Goal: Information Seeking & Learning: Learn about a topic

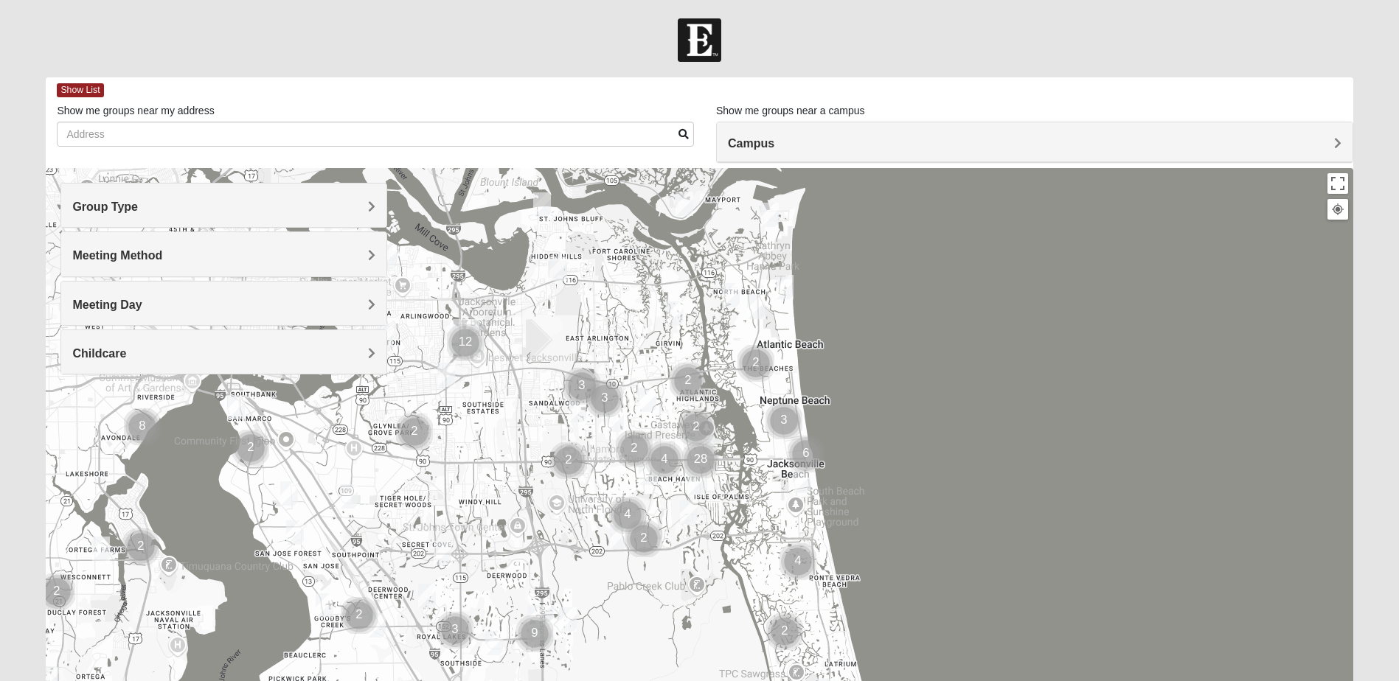
click at [366, 205] on h4 "Group Type" at bounding box center [223, 207] width 303 height 14
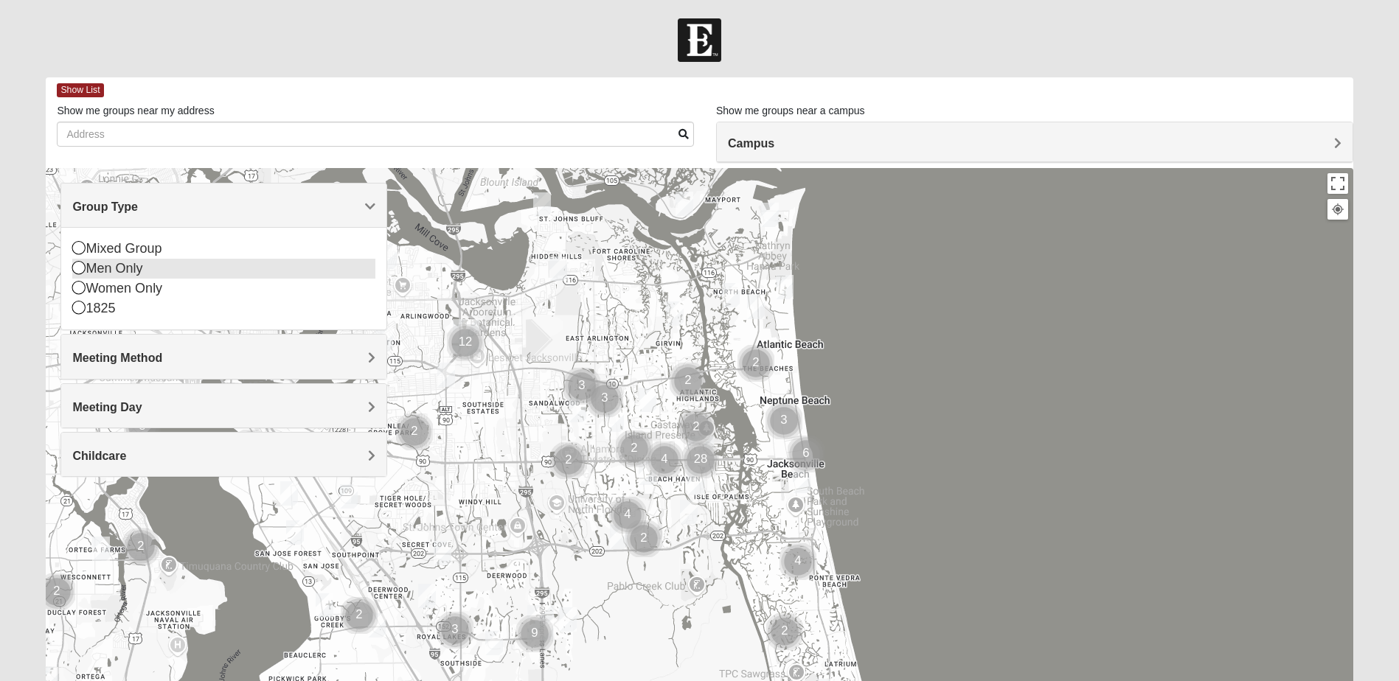
click at [80, 265] on icon at bounding box center [78, 267] width 13 height 13
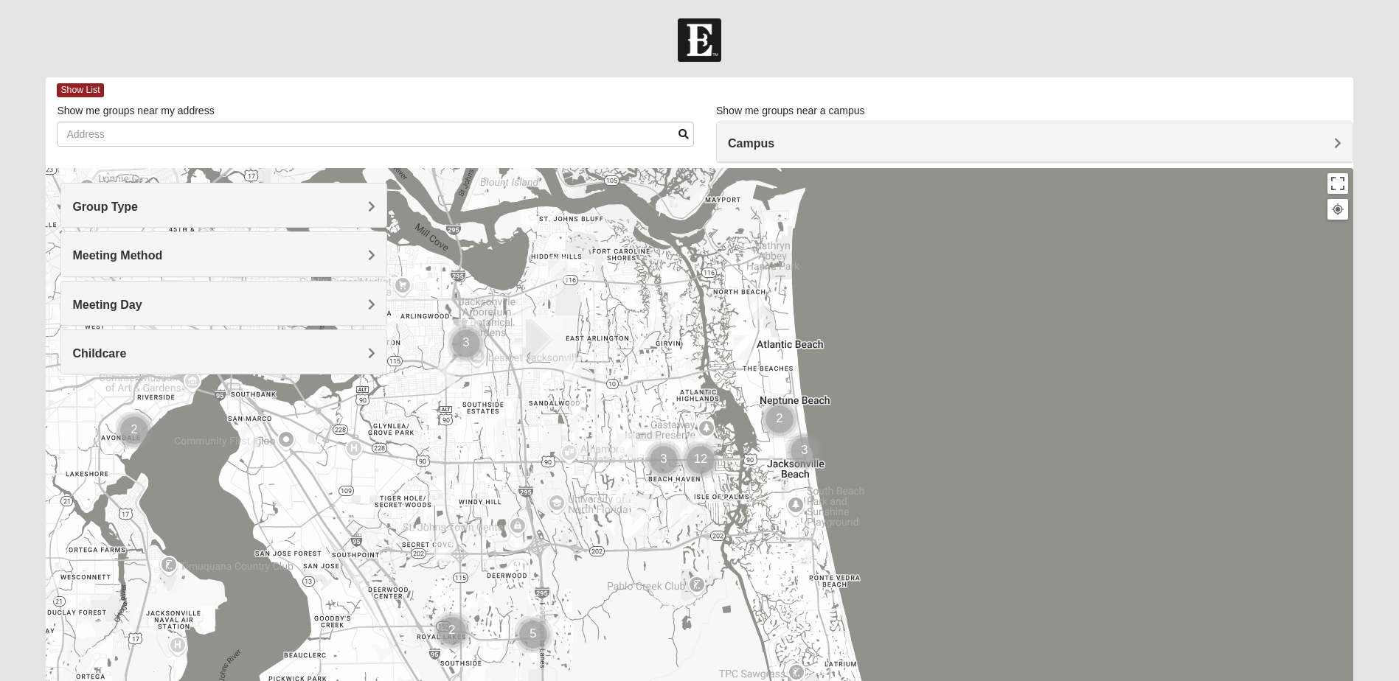
click at [162, 257] on span "Meeting Method" at bounding box center [117, 255] width 90 height 13
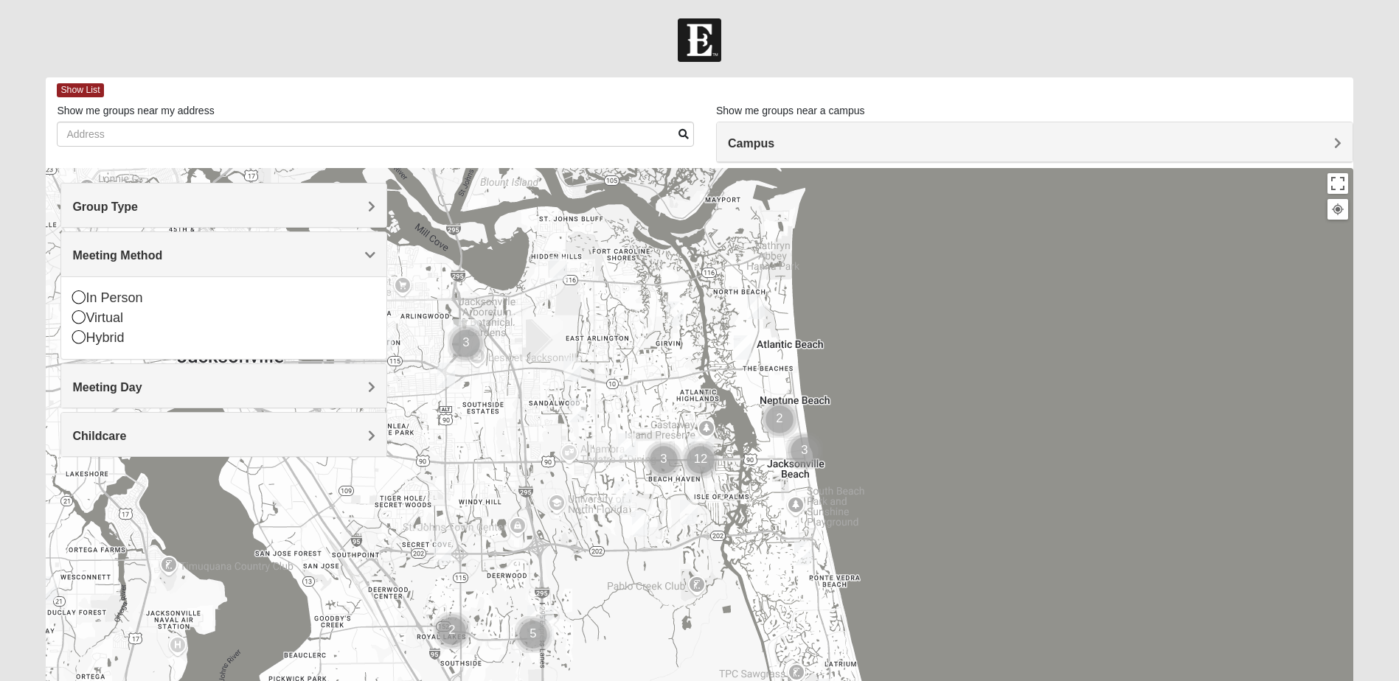
click at [72, 298] on div "In Person Virtual Hybrid" at bounding box center [223, 318] width 325 height 83
click at [83, 299] on icon at bounding box center [78, 297] width 13 height 13
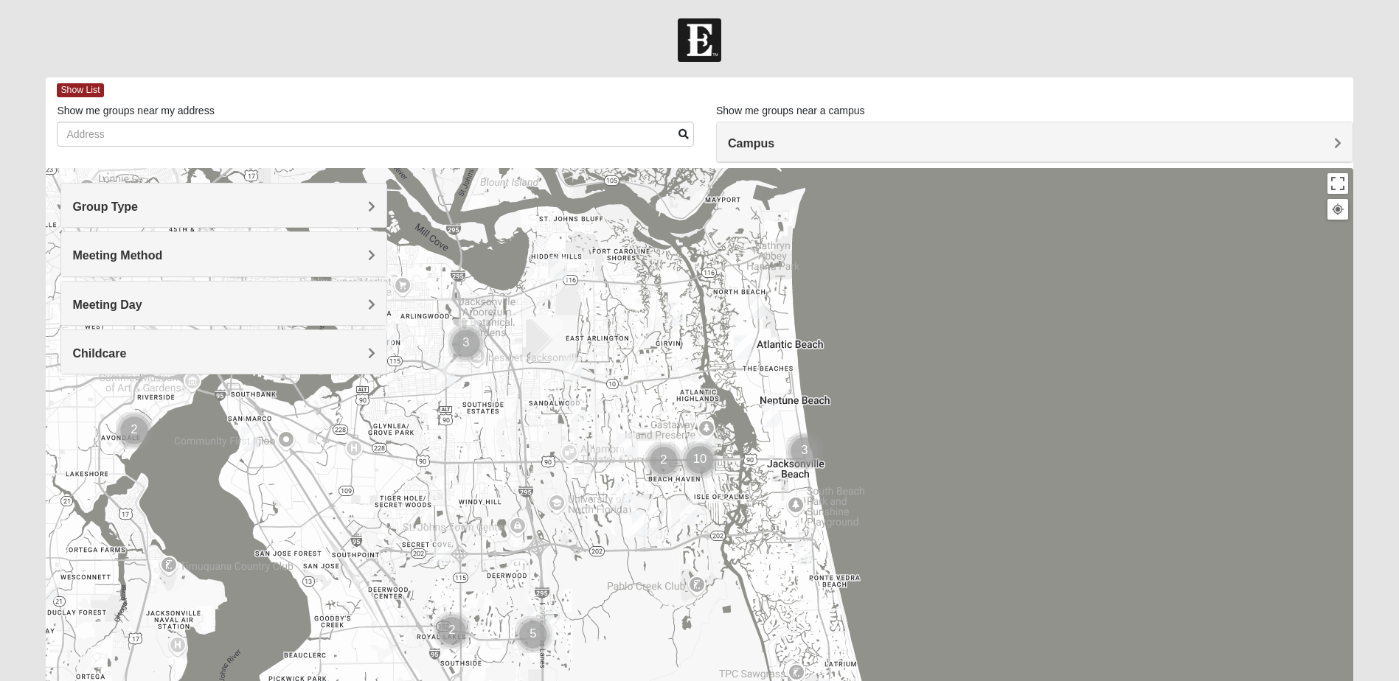
click at [227, 306] on h4 "Meeting Day" at bounding box center [223, 305] width 303 height 14
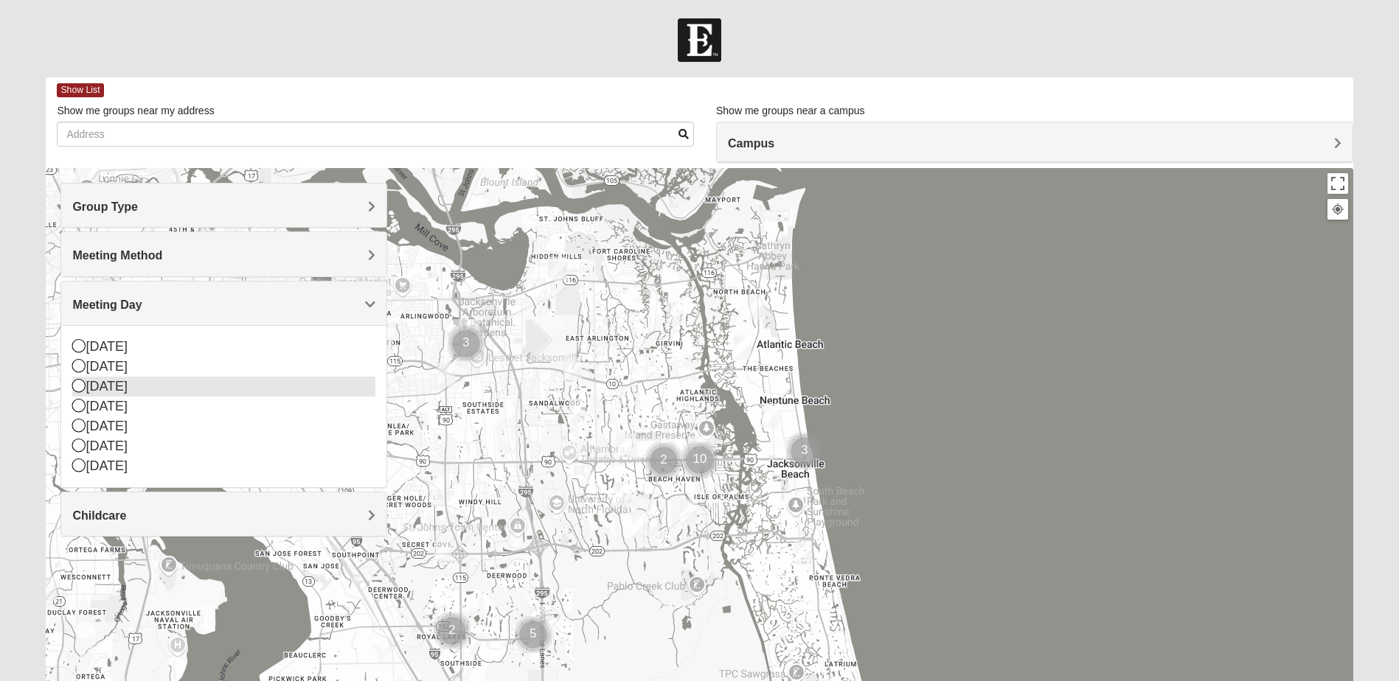
click at [83, 388] on icon at bounding box center [78, 385] width 13 height 13
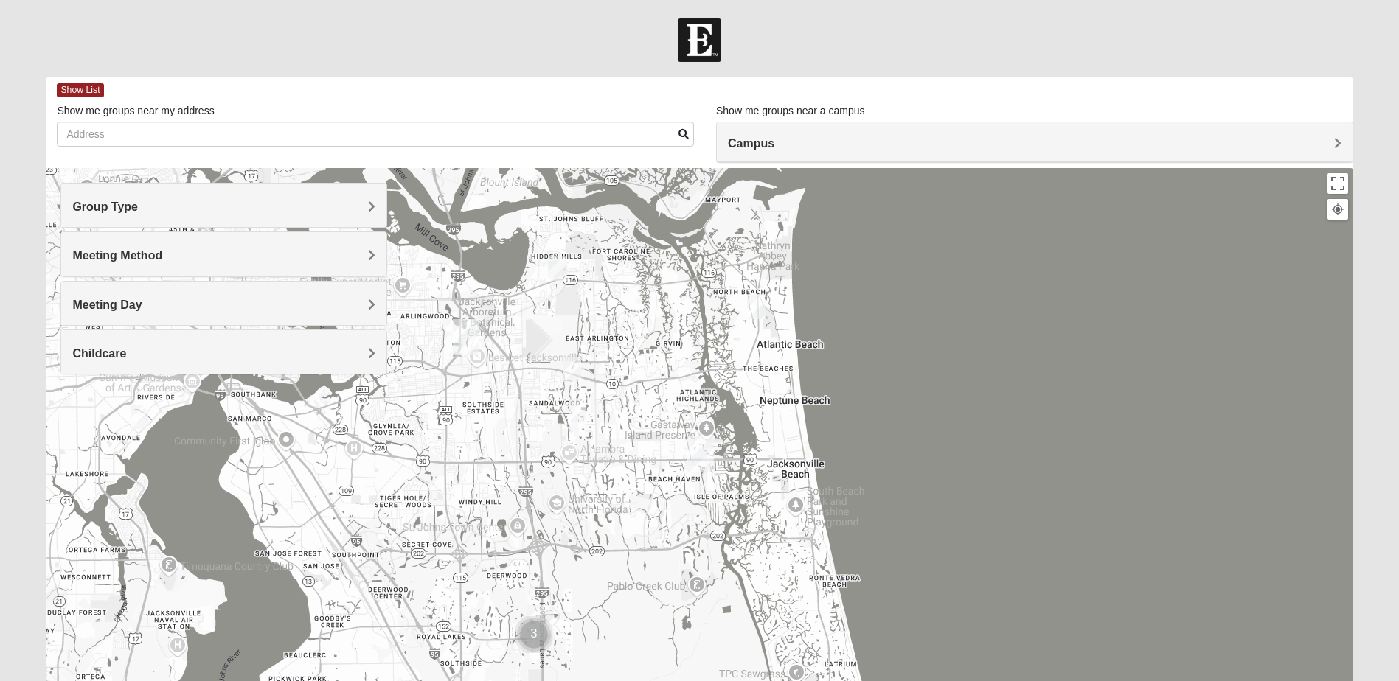
click at [901, 135] on div "Campus" at bounding box center [1035, 142] width 636 height 40
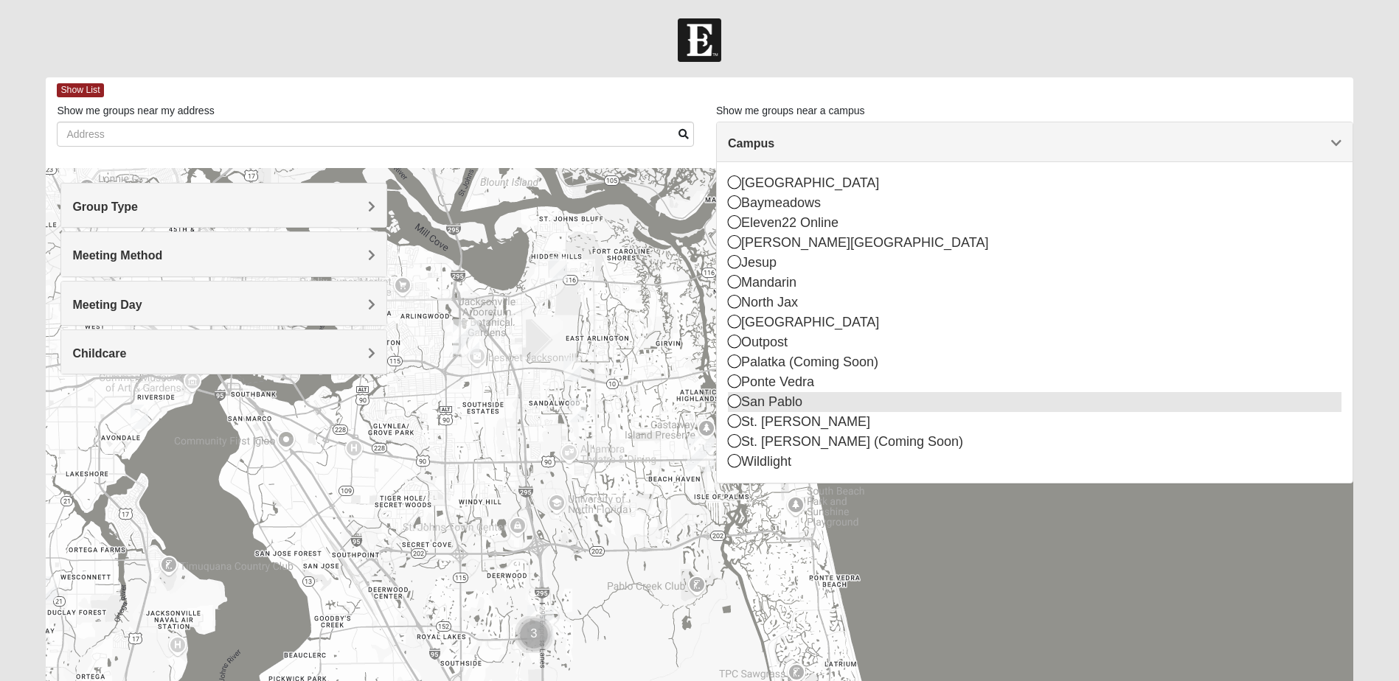
click at [732, 406] on icon at bounding box center [734, 401] width 13 height 13
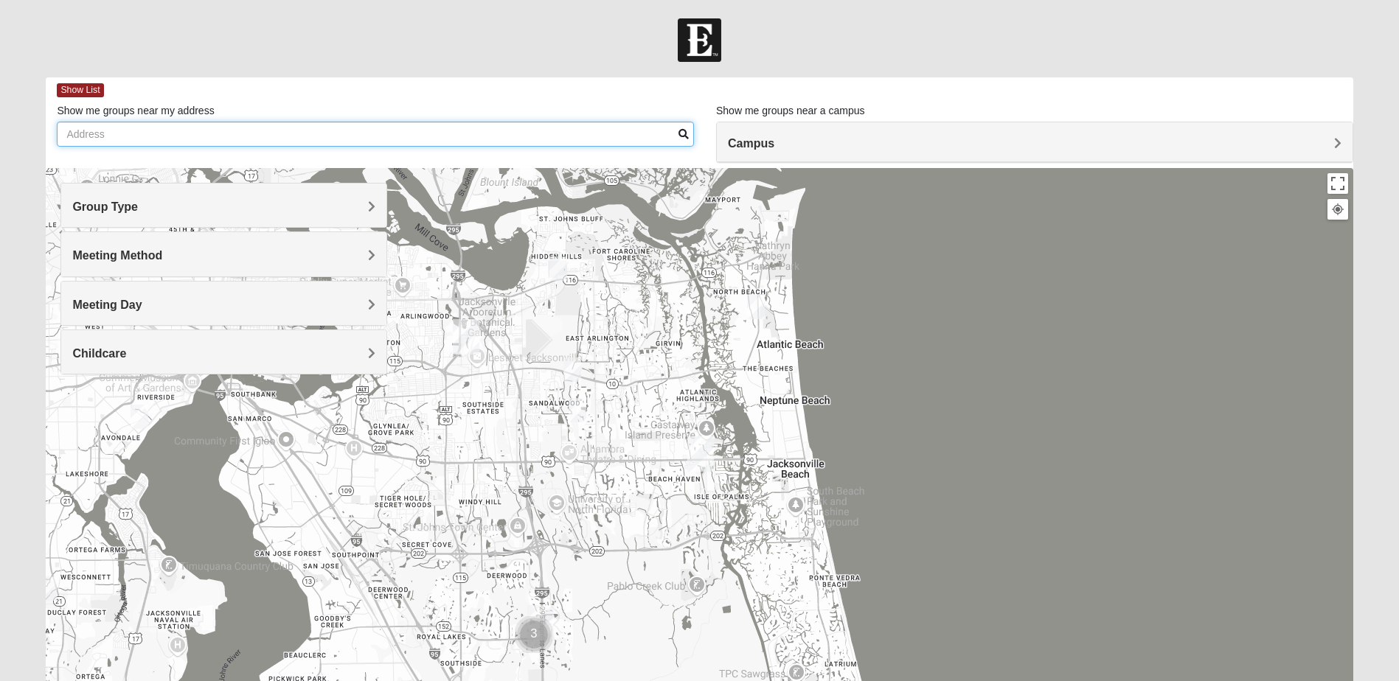
click at [99, 137] on input "Show me groups near my address" at bounding box center [375, 134] width 637 height 25
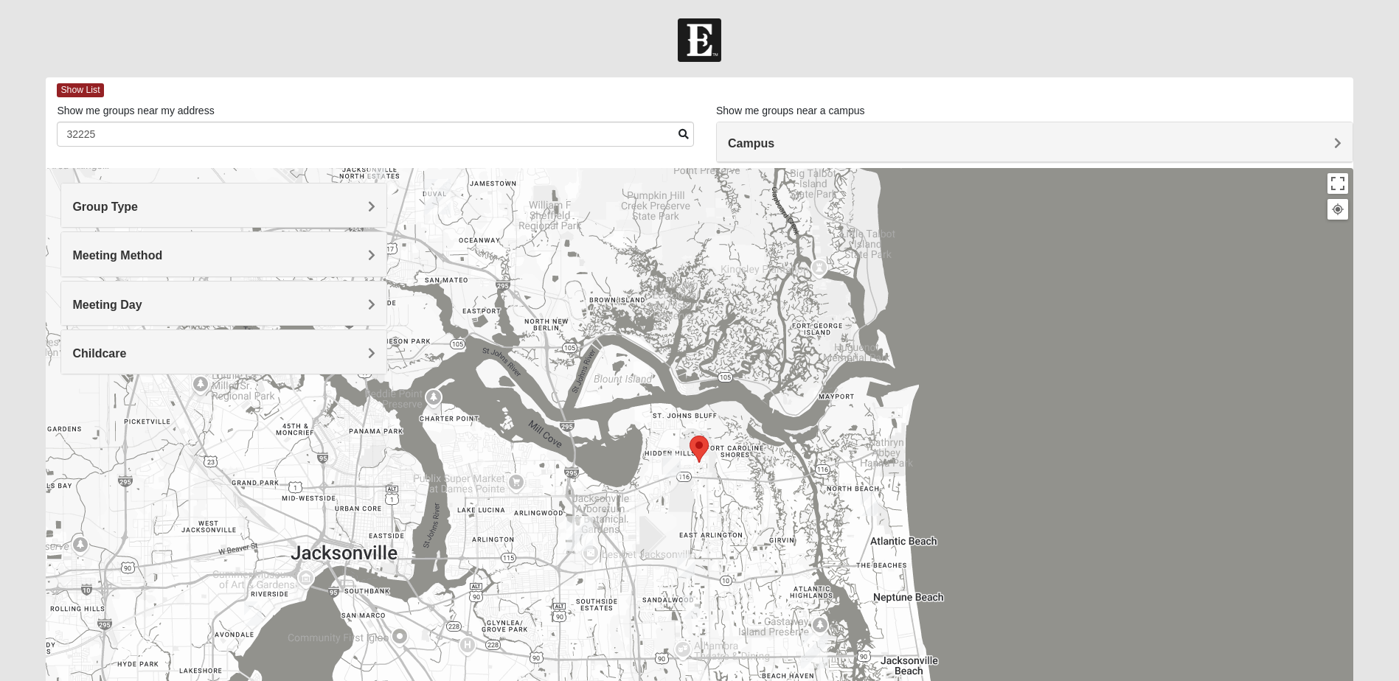
click at [704, 448] on img "Selected Address" at bounding box center [699, 449] width 19 height 27
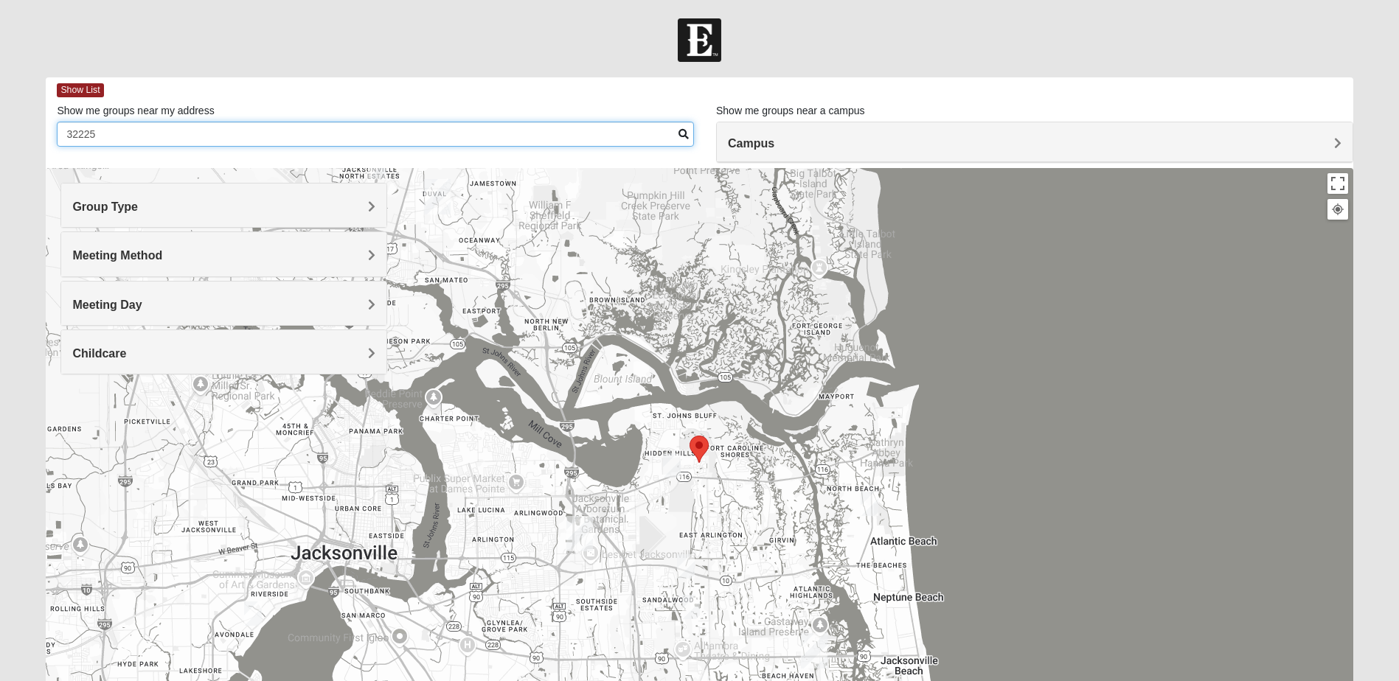
drag, startPoint x: 115, startPoint y: 131, endPoint x: 38, endPoint y: 130, distance: 77.4
click at [38, 130] on div "Show List Loading Groups Keywords Filter Additional Filters Campus [GEOGRAPHIC_…" at bounding box center [699, 424] width 1329 height 695
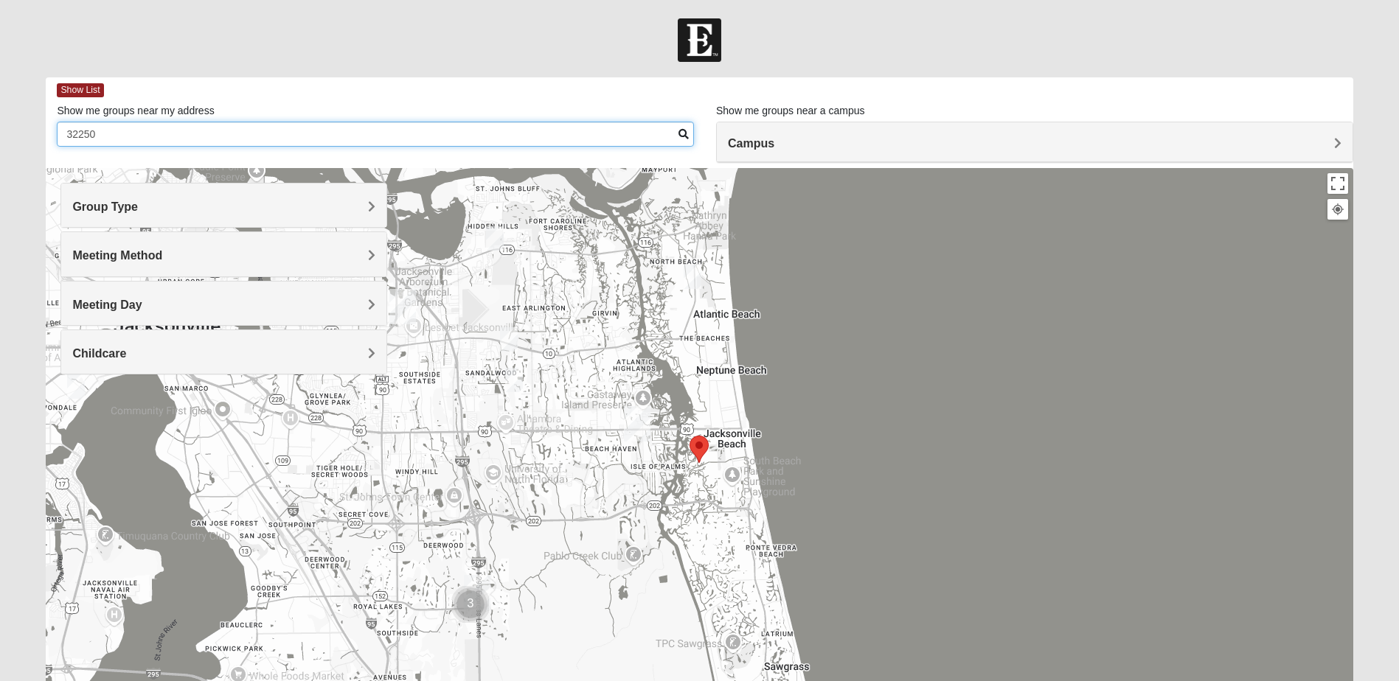
type input "32250"
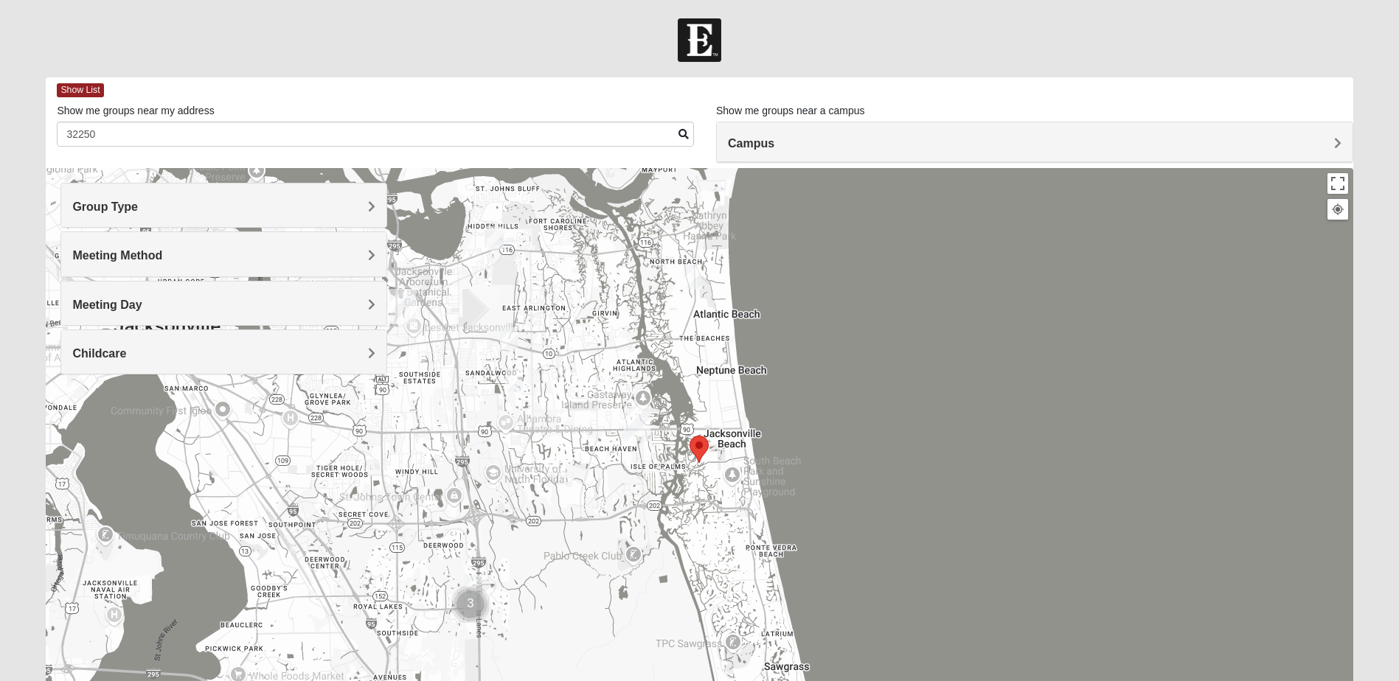
click at [378, 197] on div "Group Type" at bounding box center [223, 206] width 325 height 44
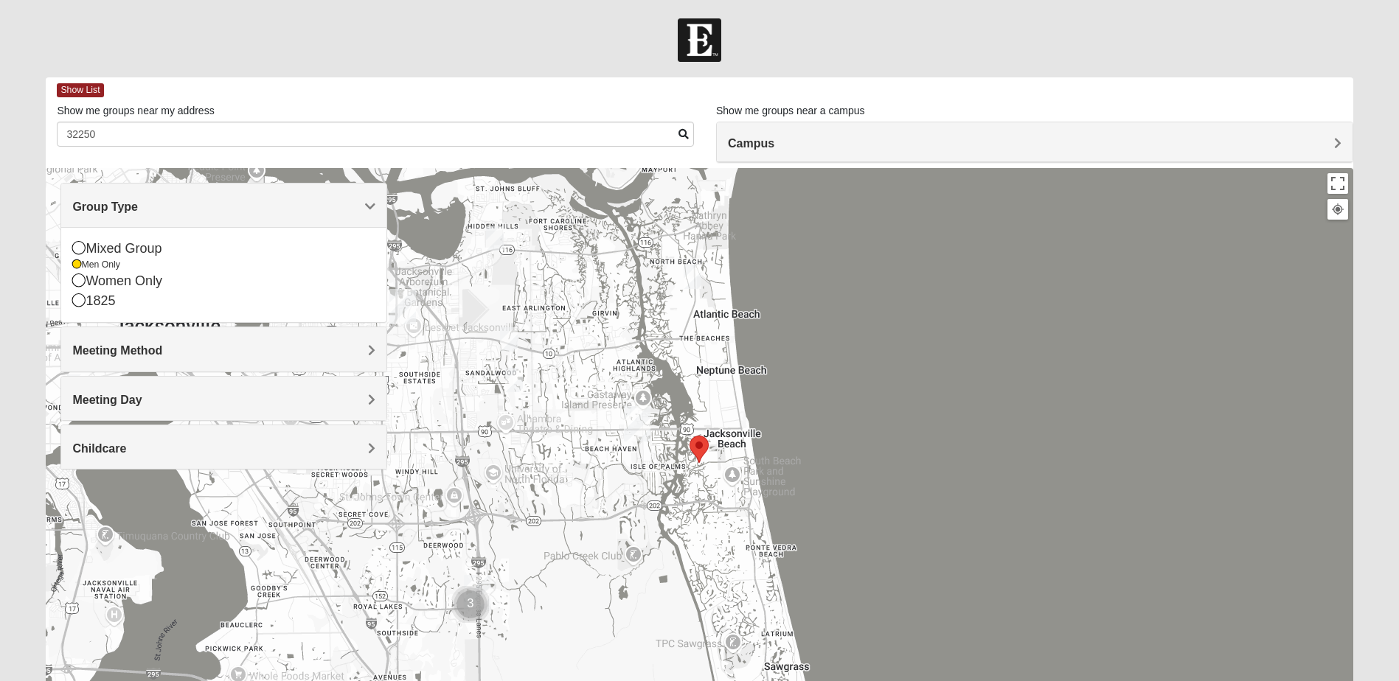
click at [254, 352] on h4 "Meeting Method" at bounding box center [223, 351] width 303 height 14
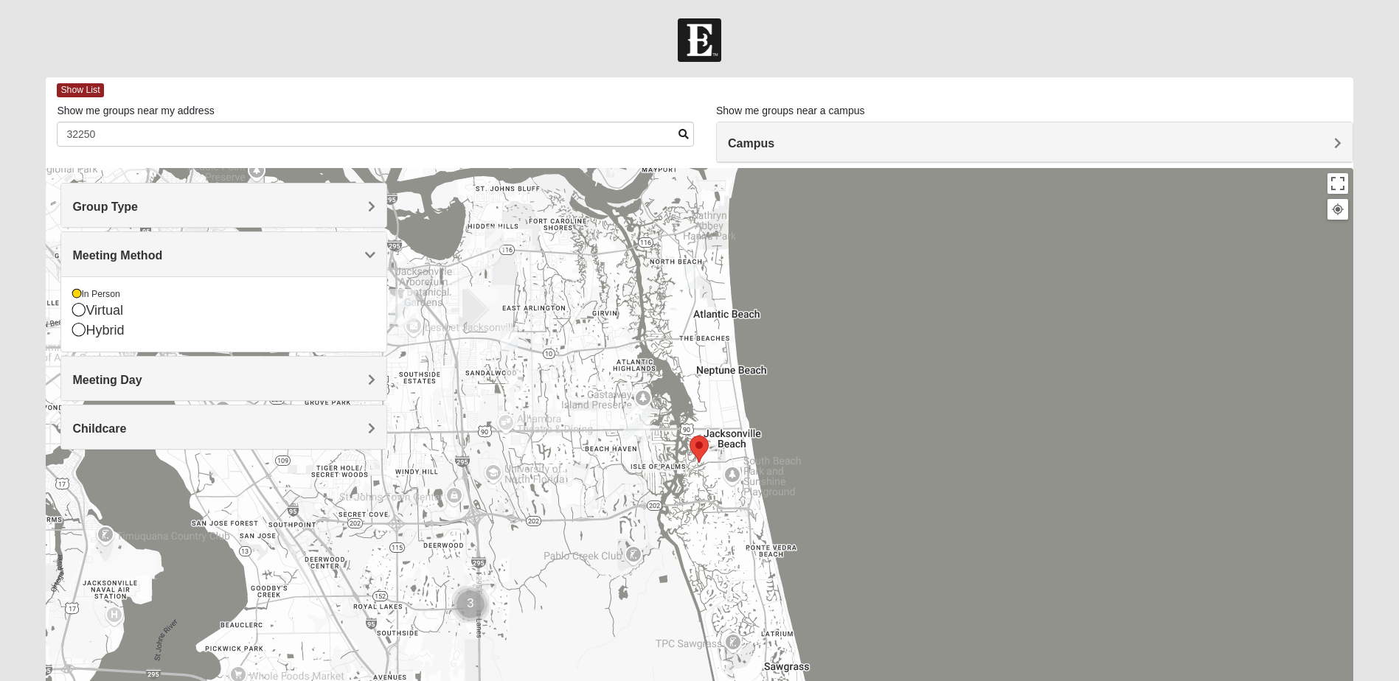
click at [254, 383] on h4 "Meeting Day" at bounding box center [223, 380] width 303 height 14
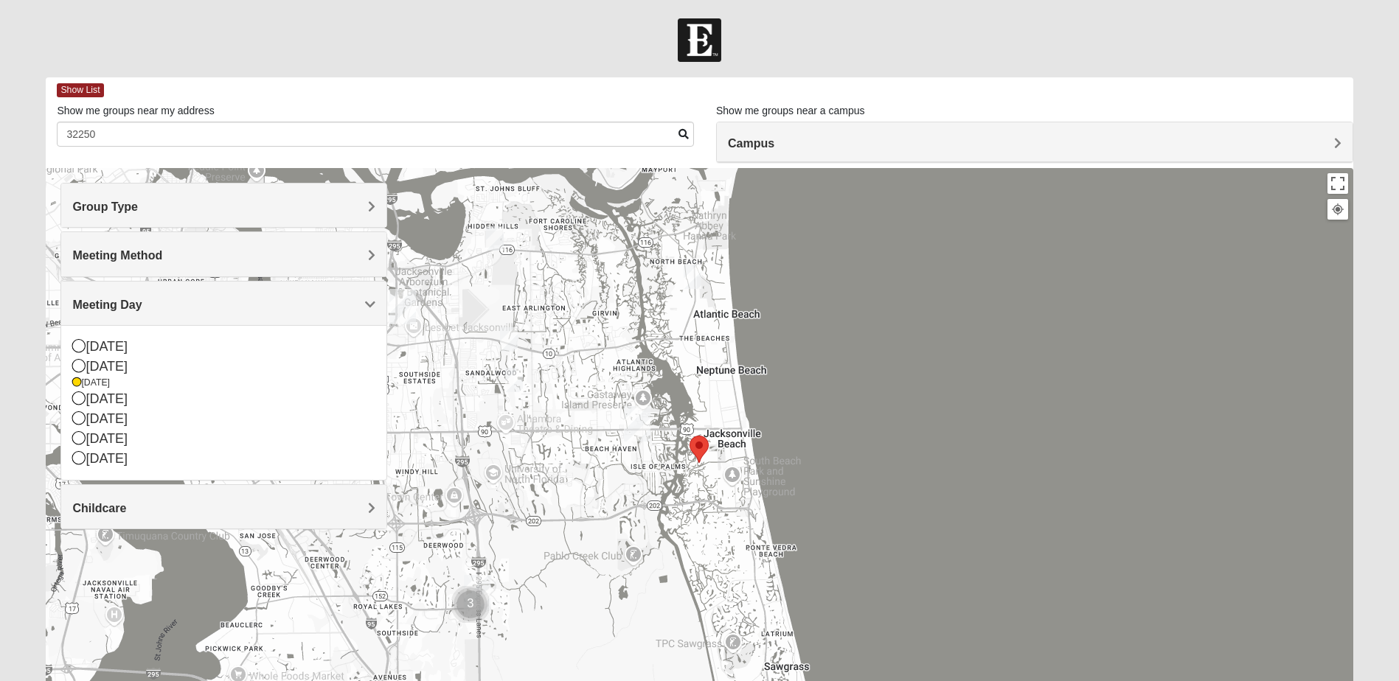
click at [274, 502] on h4 "Childcare" at bounding box center [223, 508] width 303 height 14
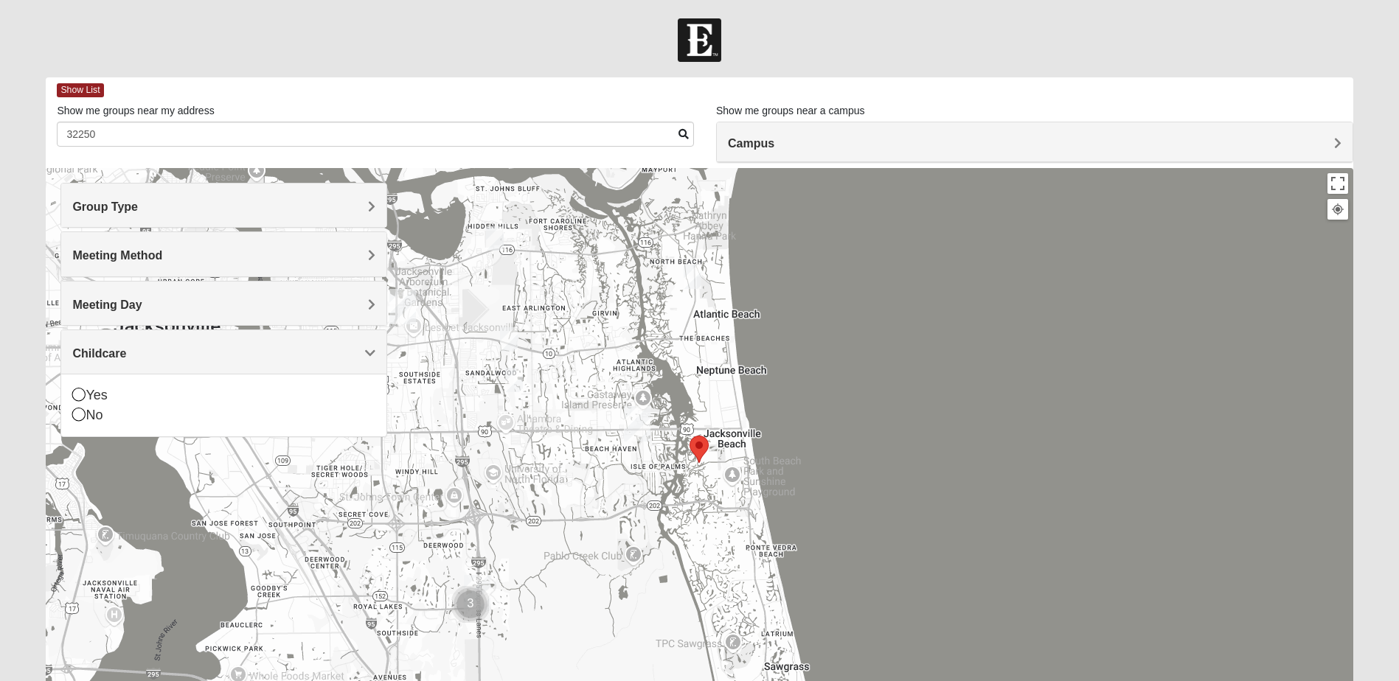
click at [699, 445] on img "Selected Address" at bounding box center [699, 449] width 19 height 27
click at [698, 275] on img "Mens McCann 32233" at bounding box center [693, 277] width 18 height 24
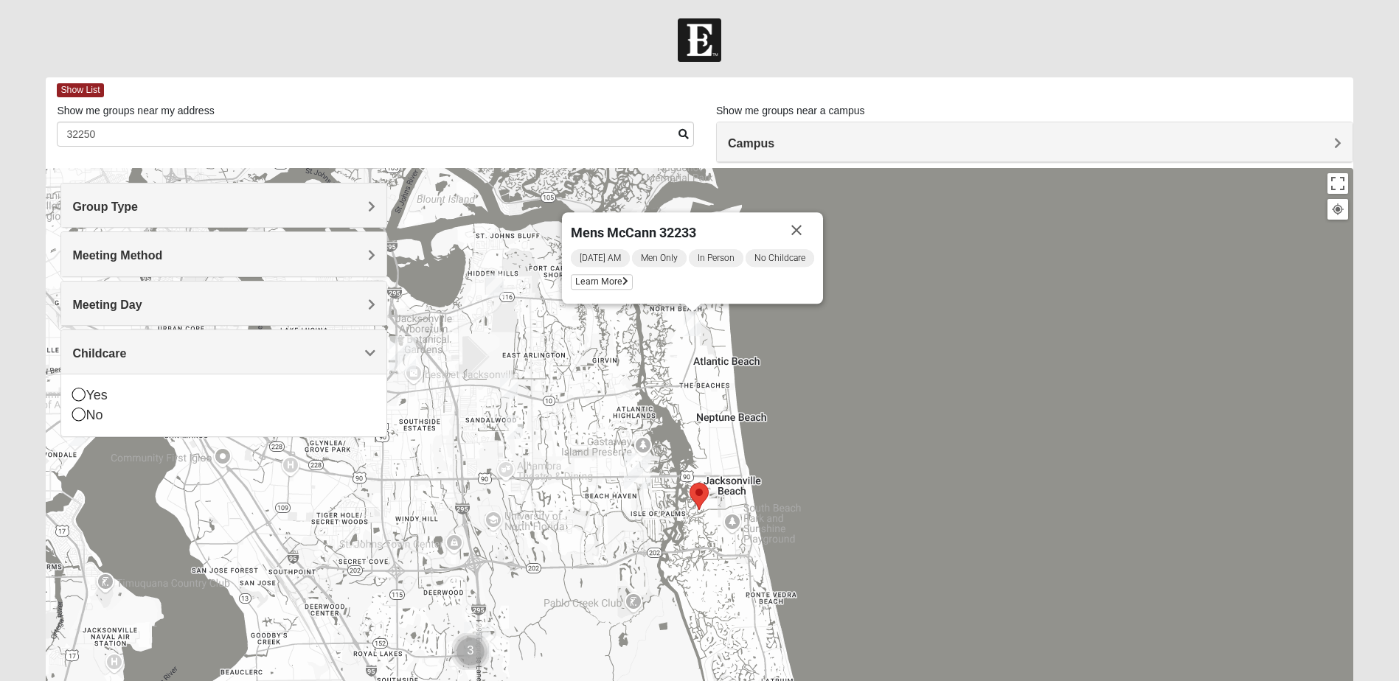
click at [515, 424] on img "Mens Haines 32246" at bounding box center [514, 427] width 18 height 24
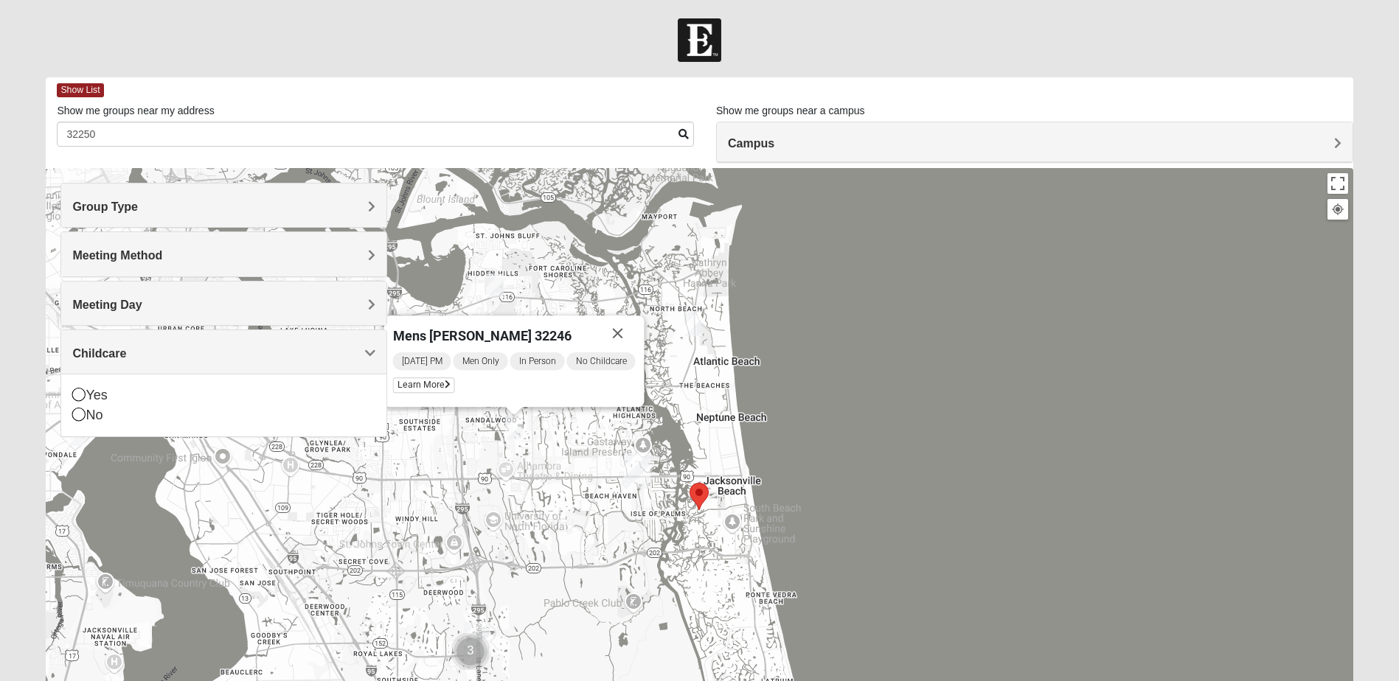
click at [850, 469] on div "Mens [PERSON_NAME] 32246 [DATE] PM Men Only In Person No Childcare Learn More" at bounding box center [699, 463] width 1307 height 590
click at [494, 279] on img "Mens Mendonsa 32225" at bounding box center [495, 286] width 18 height 24
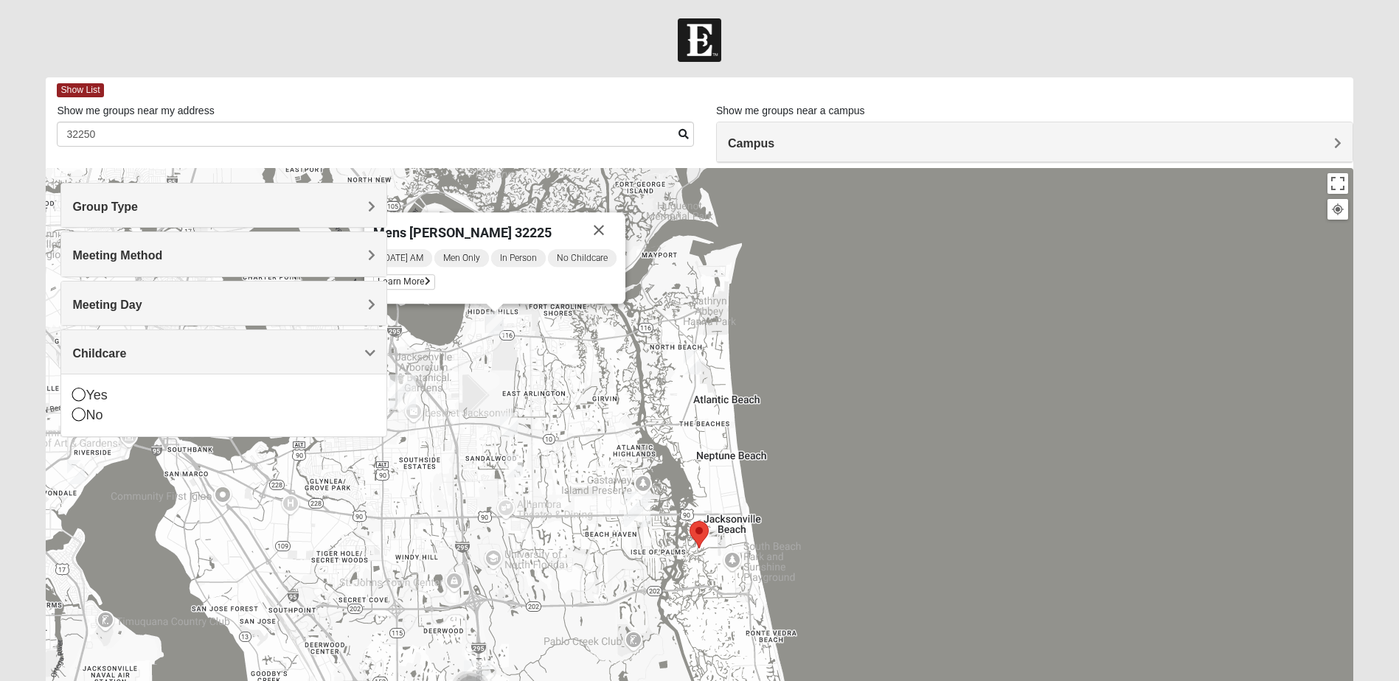
click at [179, 296] on div "Meeting Day" at bounding box center [223, 304] width 325 height 44
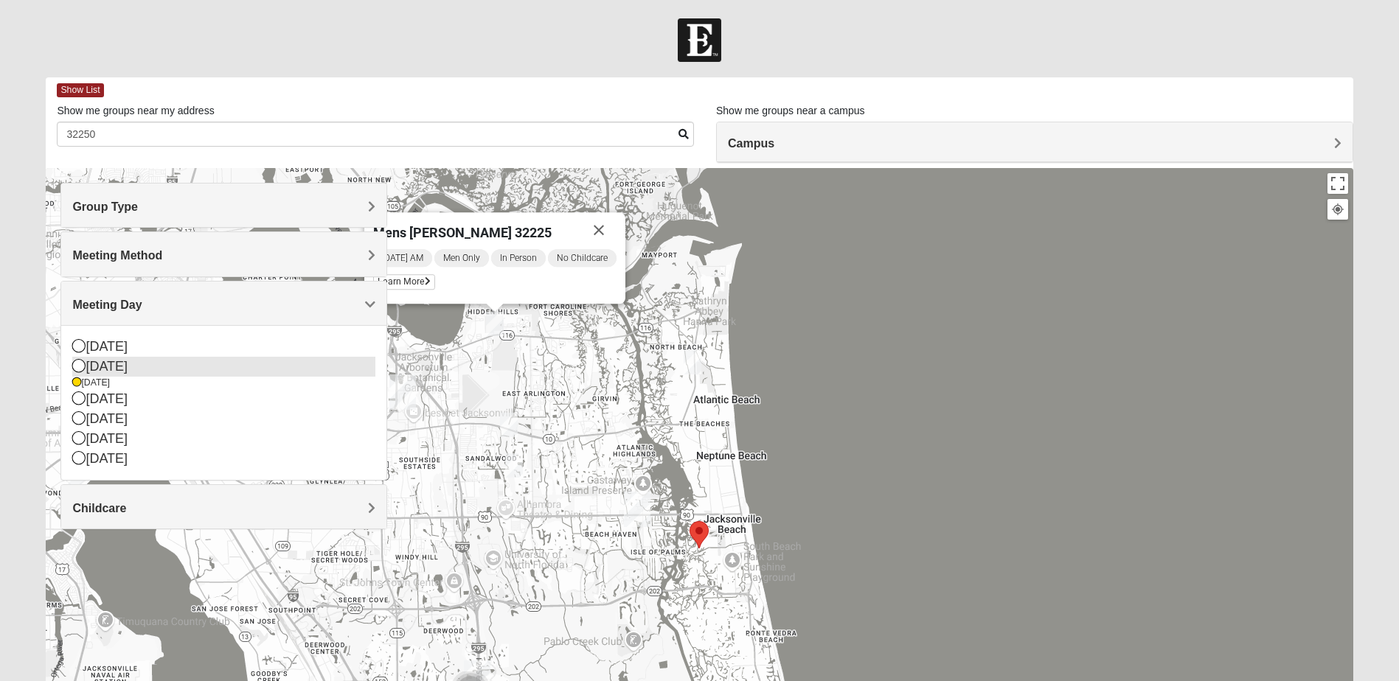
click at [75, 363] on icon at bounding box center [78, 365] width 13 height 13
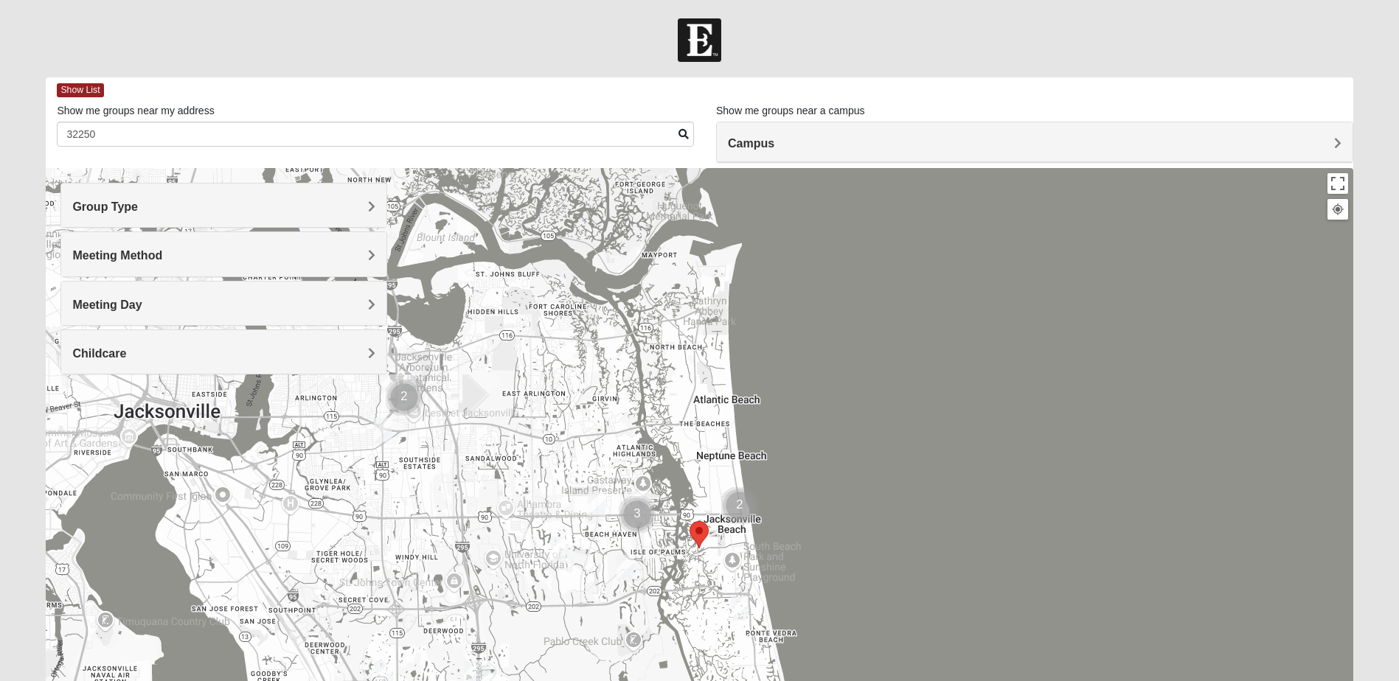
click at [599, 501] on img "Mens Dobson 32224" at bounding box center [597, 504] width 18 height 24
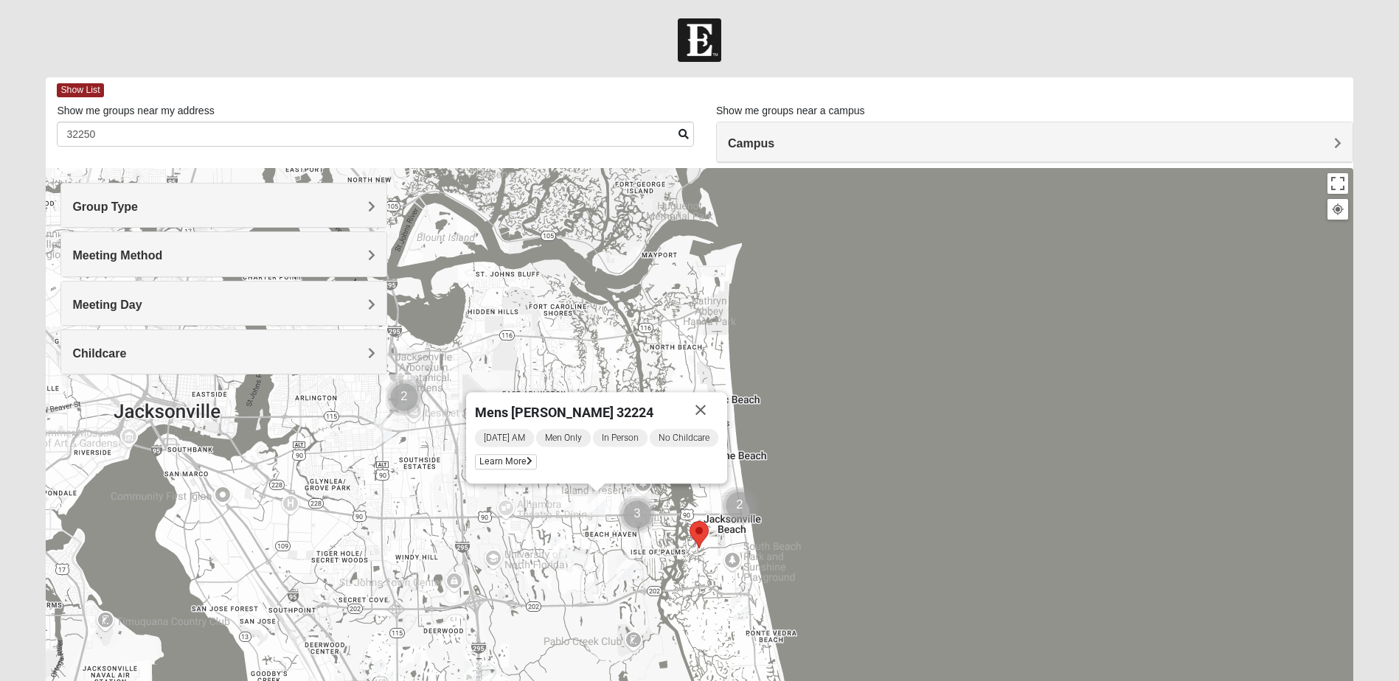
click at [745, 611] on img "Mens Crescimanno 32082" at bounding box center [740, 609] width 18 height 24
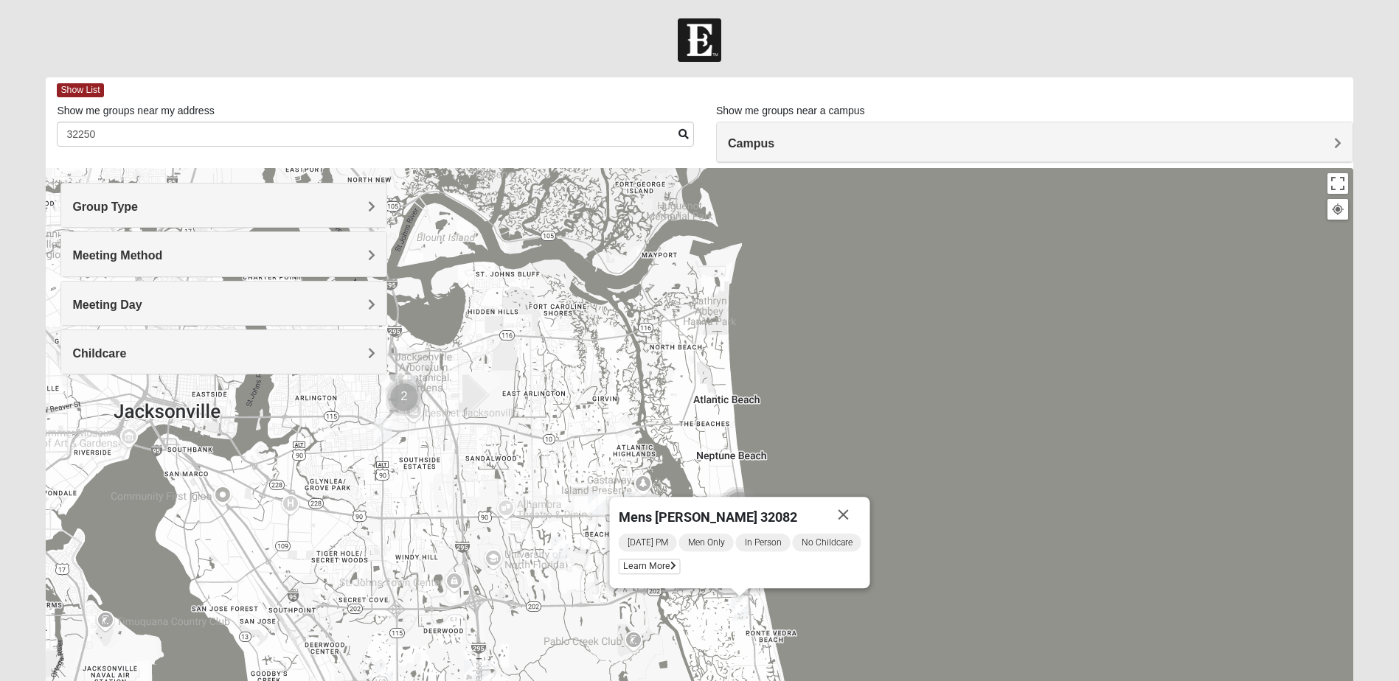
click at [484, 438] on div "Mens [PERSON_NAME] 32082 [DATE] PM Men Only In Person No Childcare Learn More" at bounding box center [699, 463] width 1307 height 590
click at [378, 433] on img "Mens Gornoski 32225" at bounding box center [383, 430] width 18 height 24
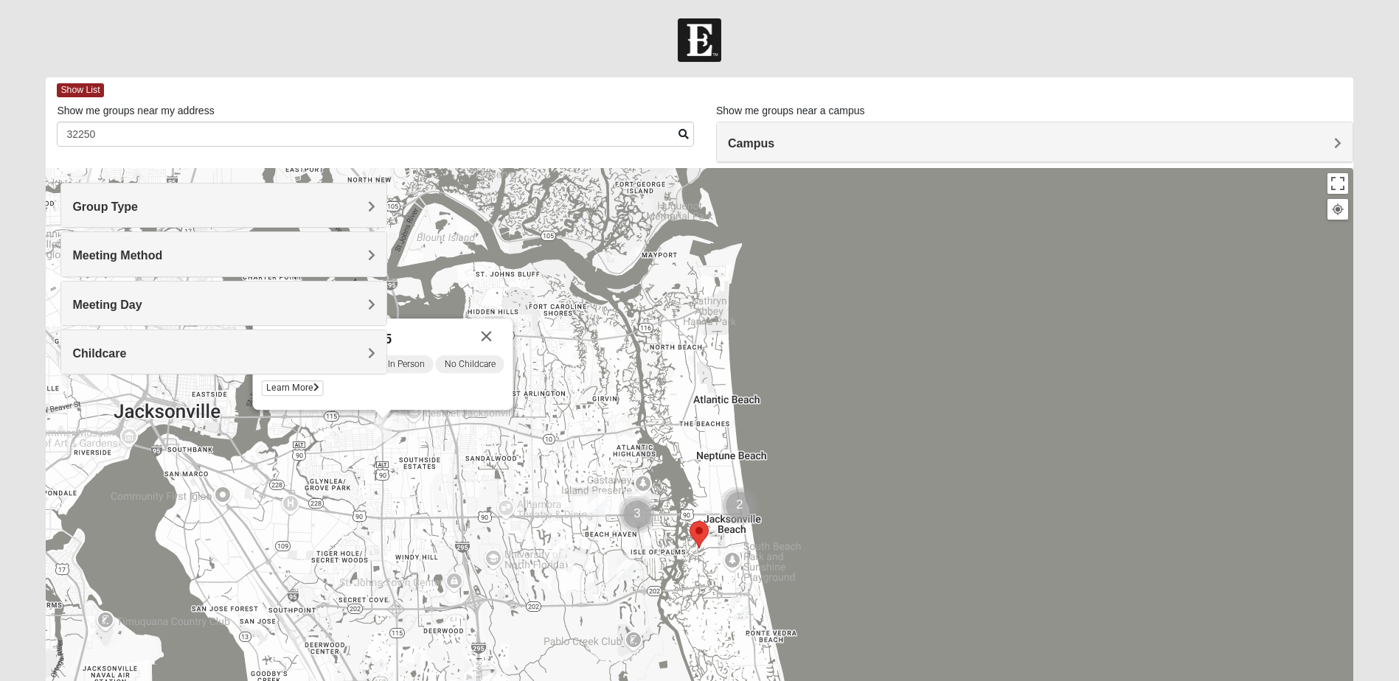
click at [622, 567] on img "Mens Schell 32224" at bounding box center [625, 567] width 18 height 24
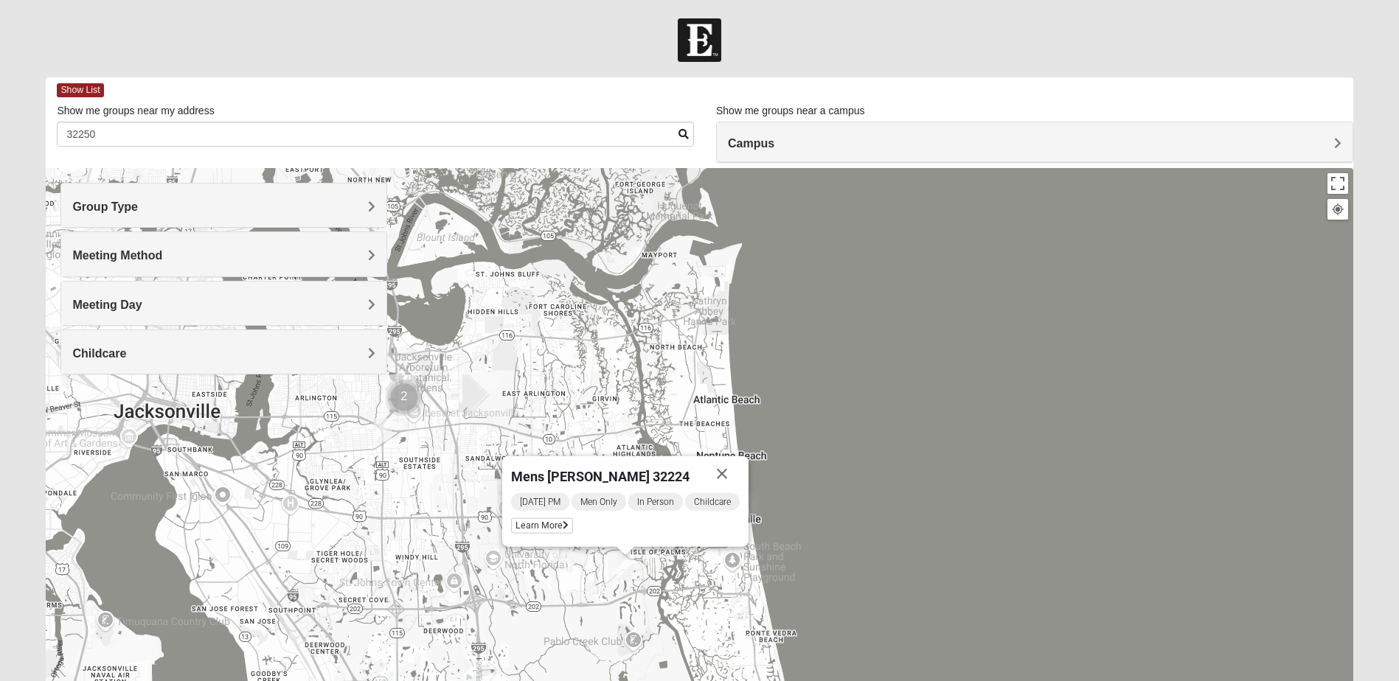
click at [563, 549] on img "Mens Johnson 32224" at bounding box center [560, 549] width 18 height 24
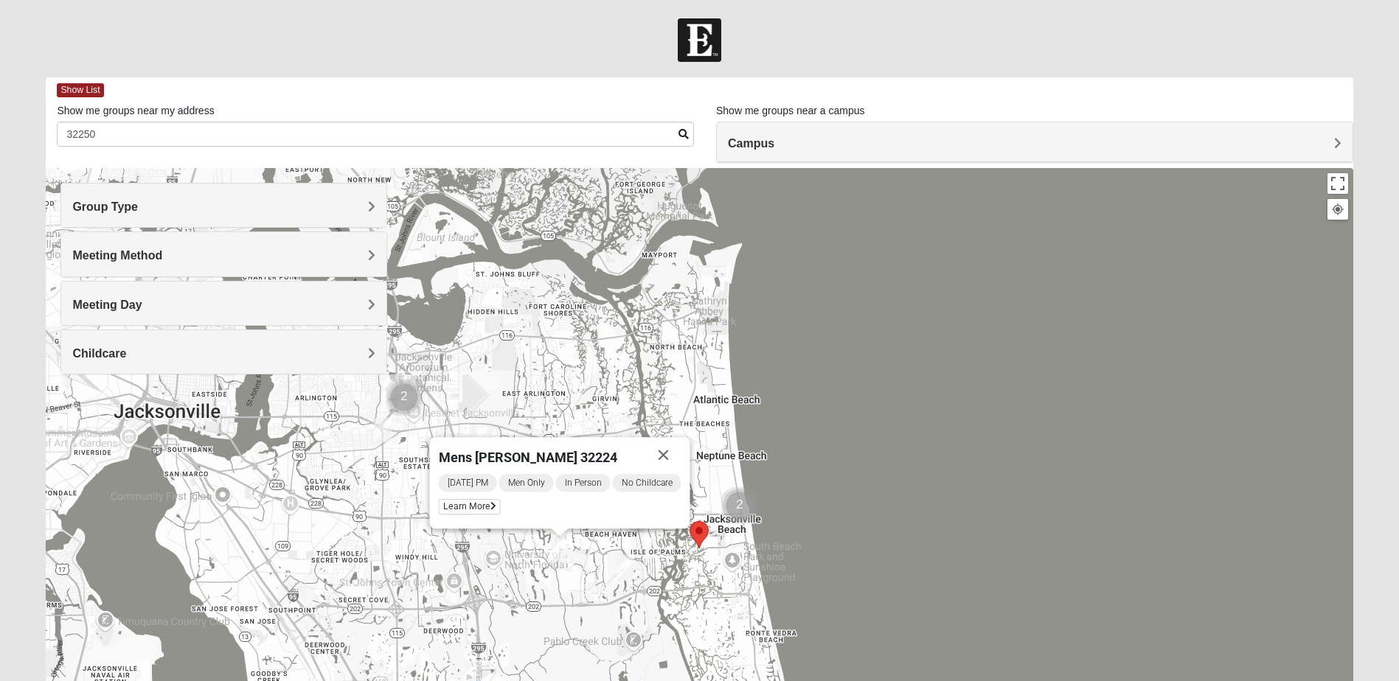
click at [577, 384] on div "[PERSON_NAME] 32224 [DATE] PM Men Only In Person No Childcare Learn More" at bounding box center [699, 463] width 1307 height 590
click at [901, 493] on div "[PERSON_NAME] 32224 [DATE] PM Men Only In Person No Childcare Learn More" at bounding box center [699, 463] width 1307 height 590
click at [670, 450] on button "Close" at bounding box center [663, 454] width 35 height 35
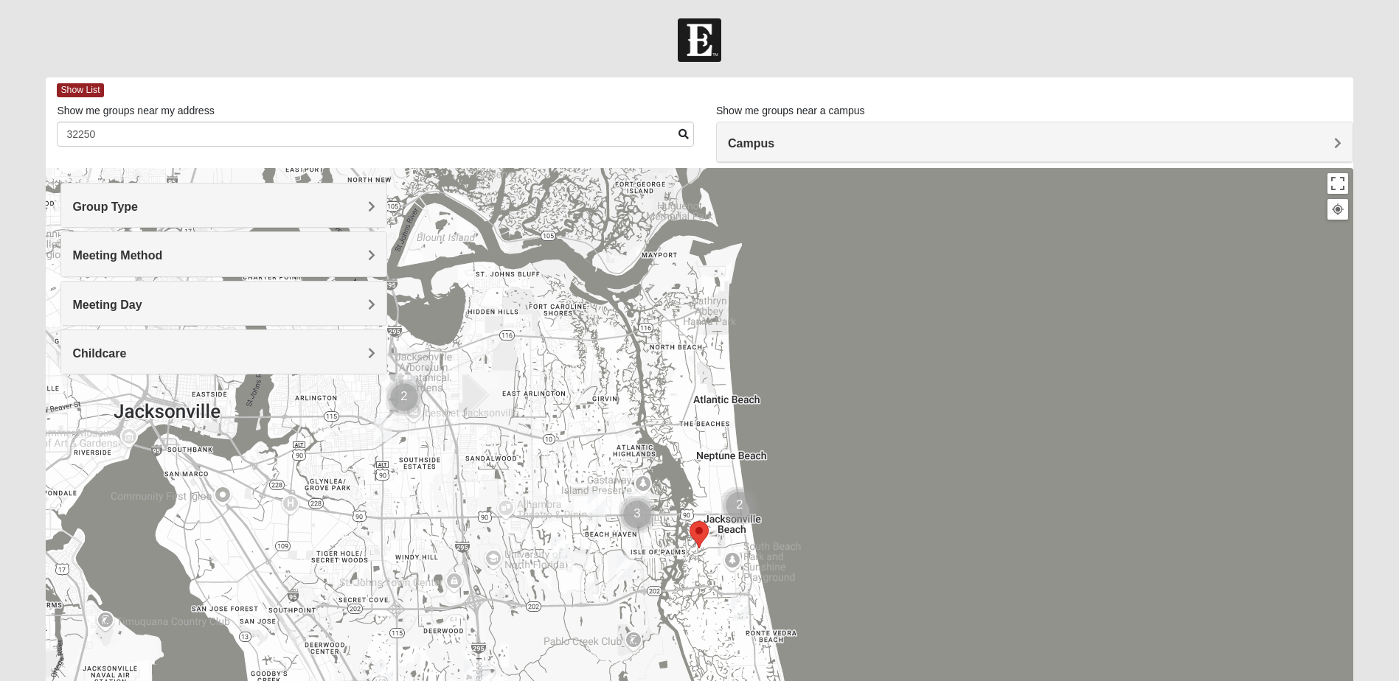
click at [598, 503] on img "Mens Dobson 32224" at bounding box center [597, 504] width 18 height 24
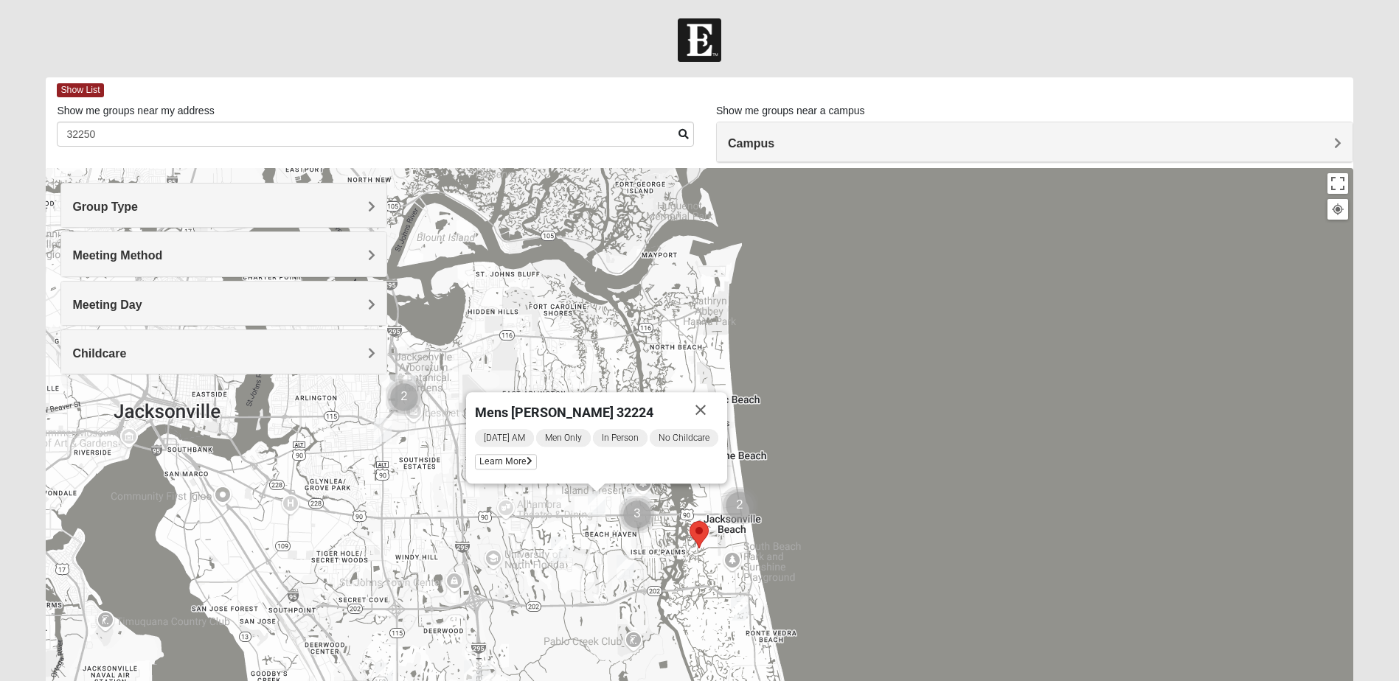
click at [699, 411] on button "Close" at bounding box center [700, 409] width 35 height 35
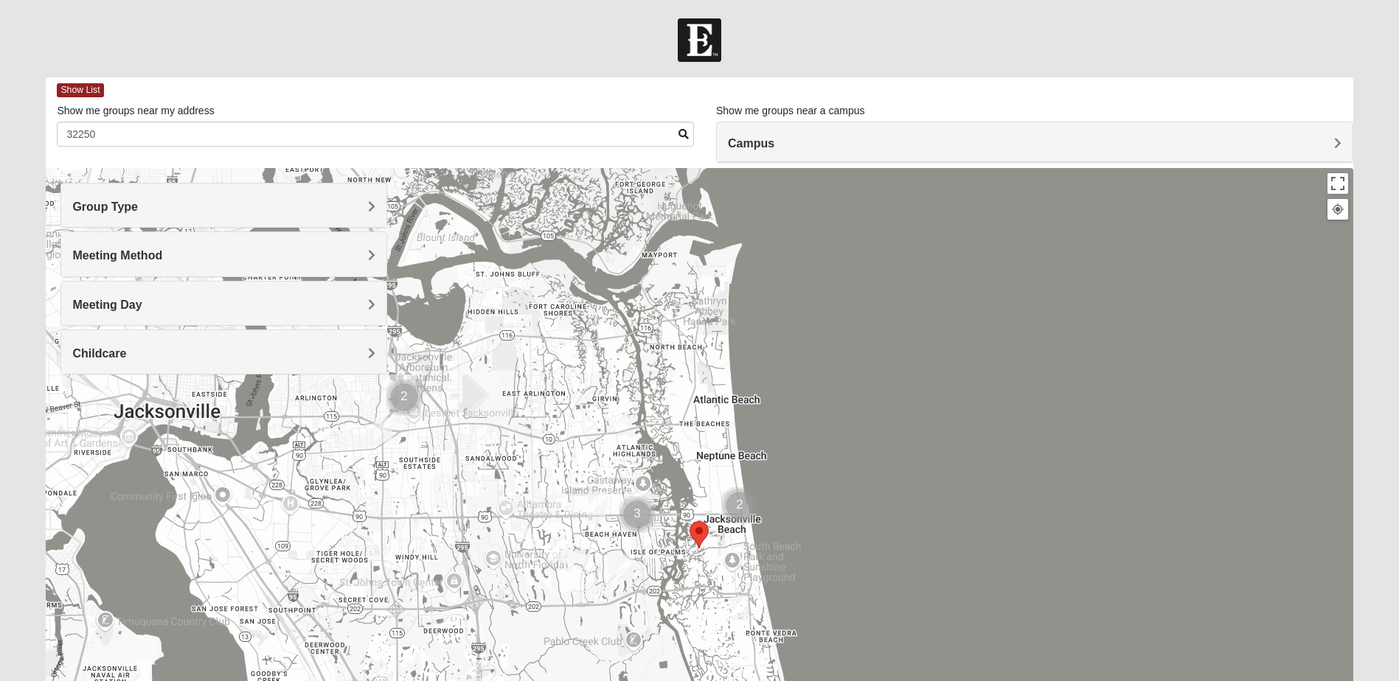
click at [299, 310] on h4 "Meeting Day" at bounding box center [223, 305] width 303 height 14
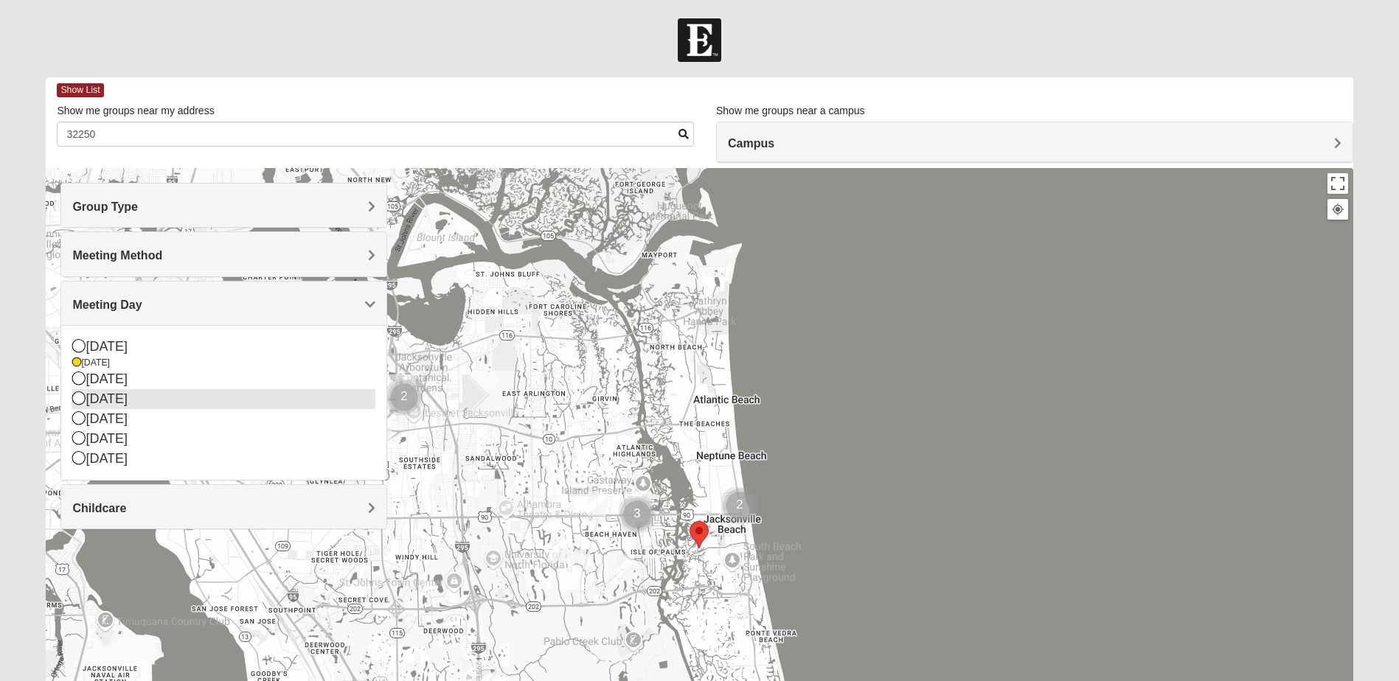
click at [78, 396] on icon at bounding box center [78, 398] width 13 height 13
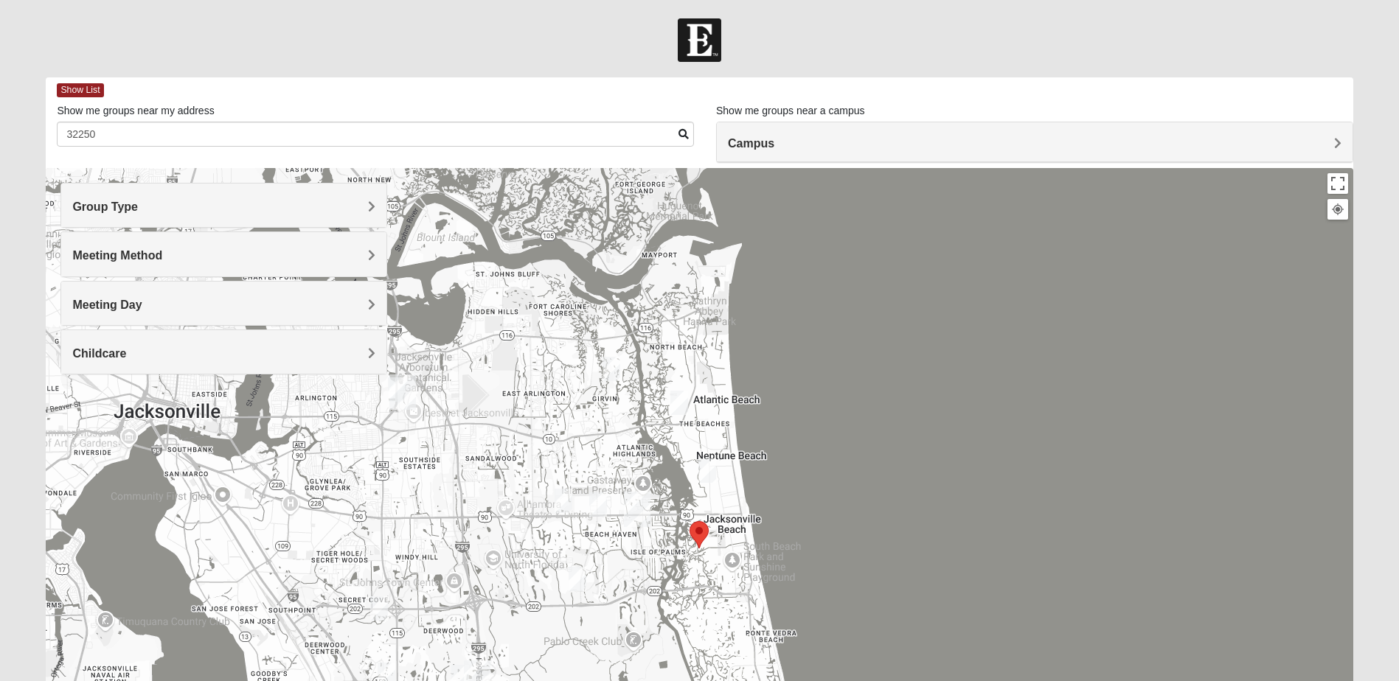
click at [710, 472] on img "Mens Crytzer/Siemion 32250" at bounding box center [707, 471] width 18 height 24
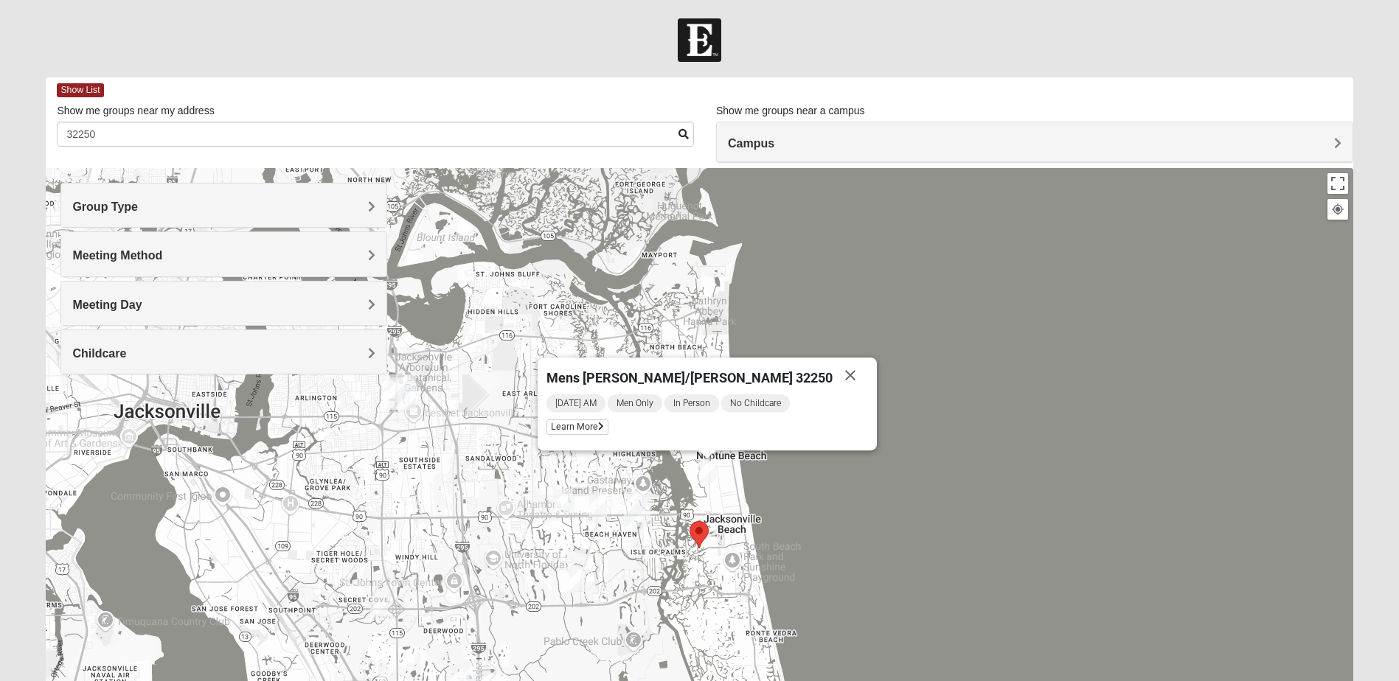
click at [833, 506] on div "Mens [PERSON_NAME]/[PERSON_NAME] 32250 [DATE] AM Men Only In Person No Childcar…" at bounding box center [699, 463] width 1307 height 590
click at [833, 372] on button "Close" at bounding box center [850, 375] width 35 height 35
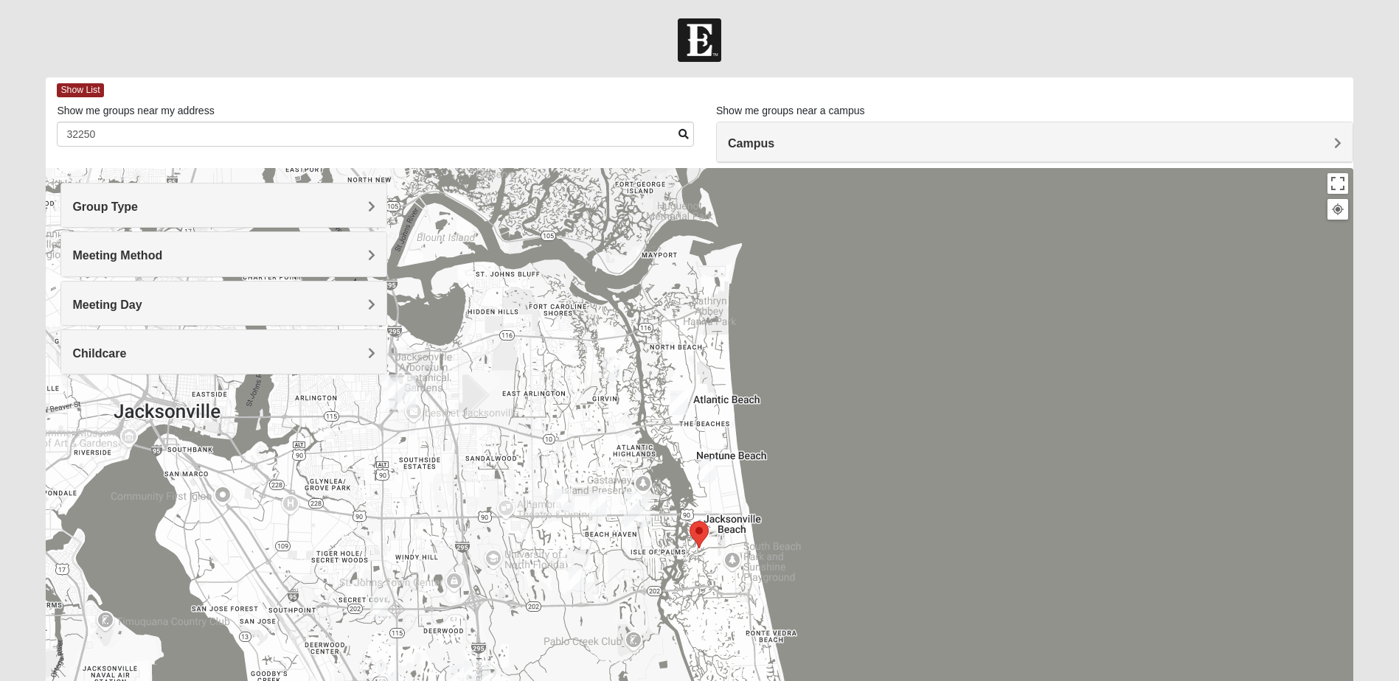
click at [712, 475] on img "Mens Crytzer/Siemion 32250" at bounding box center [707, 471] width 18 height 24
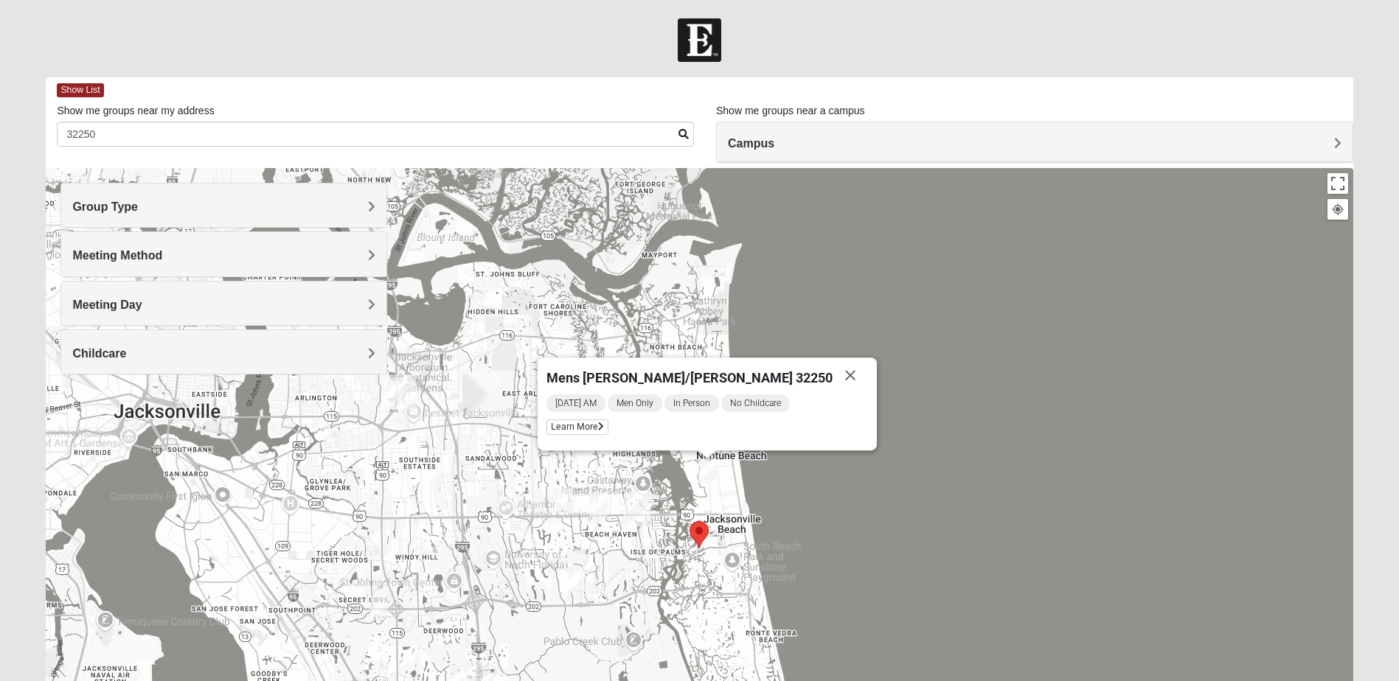
click at [605, 407] on span "[DATE] AM" at bounding box center [575, 404] width 59 height 18
click at [608, 432] on span "Learn More" at bounding box center [577, 427] width 62 height 15
